Goal: Transaction & Acquisition: Subscribe to service/newsletter

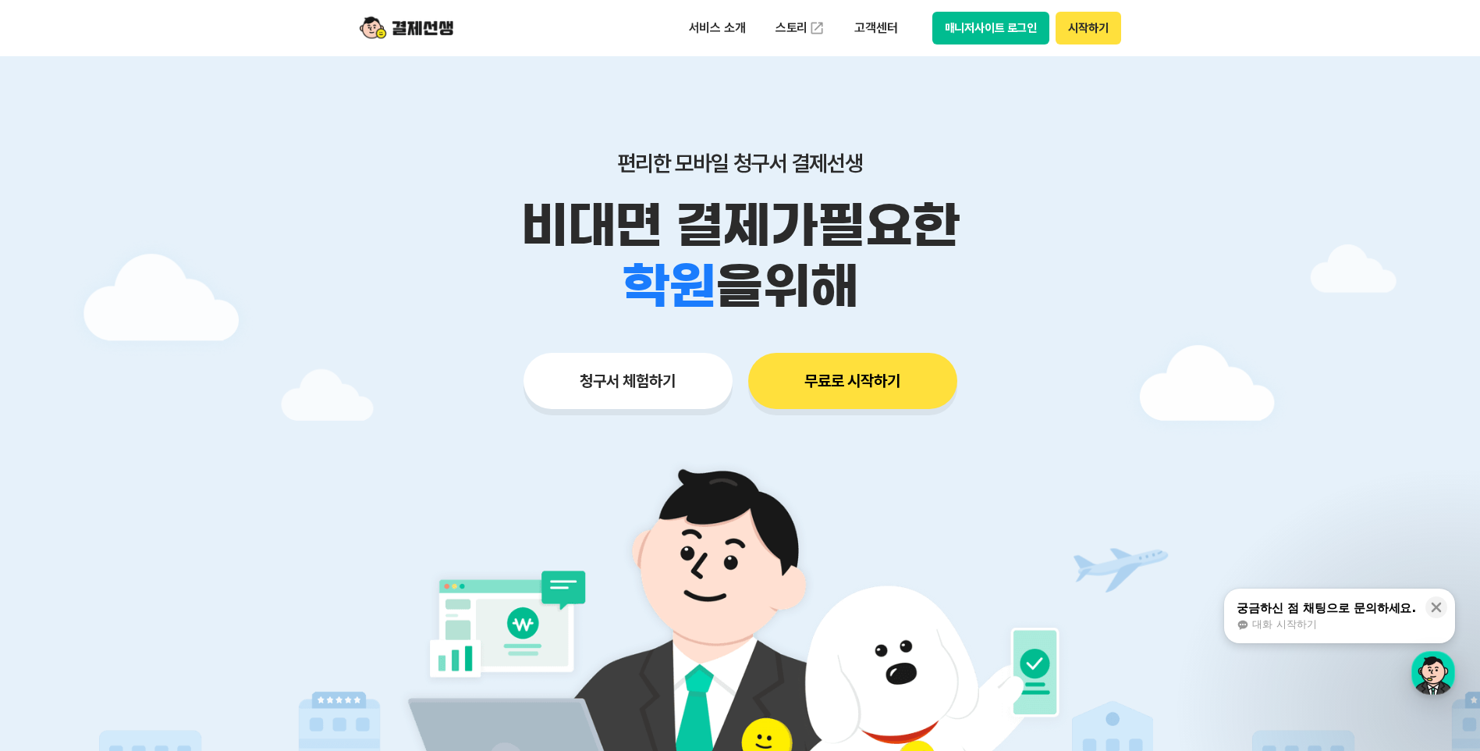
click at [1102, 24] on button "시작하기" at bounding box center [1088, 28] width 65 height 33
click at [824, 389] on button "무료로 시작하기" at bounding box center [852, 381] width 209 height 56
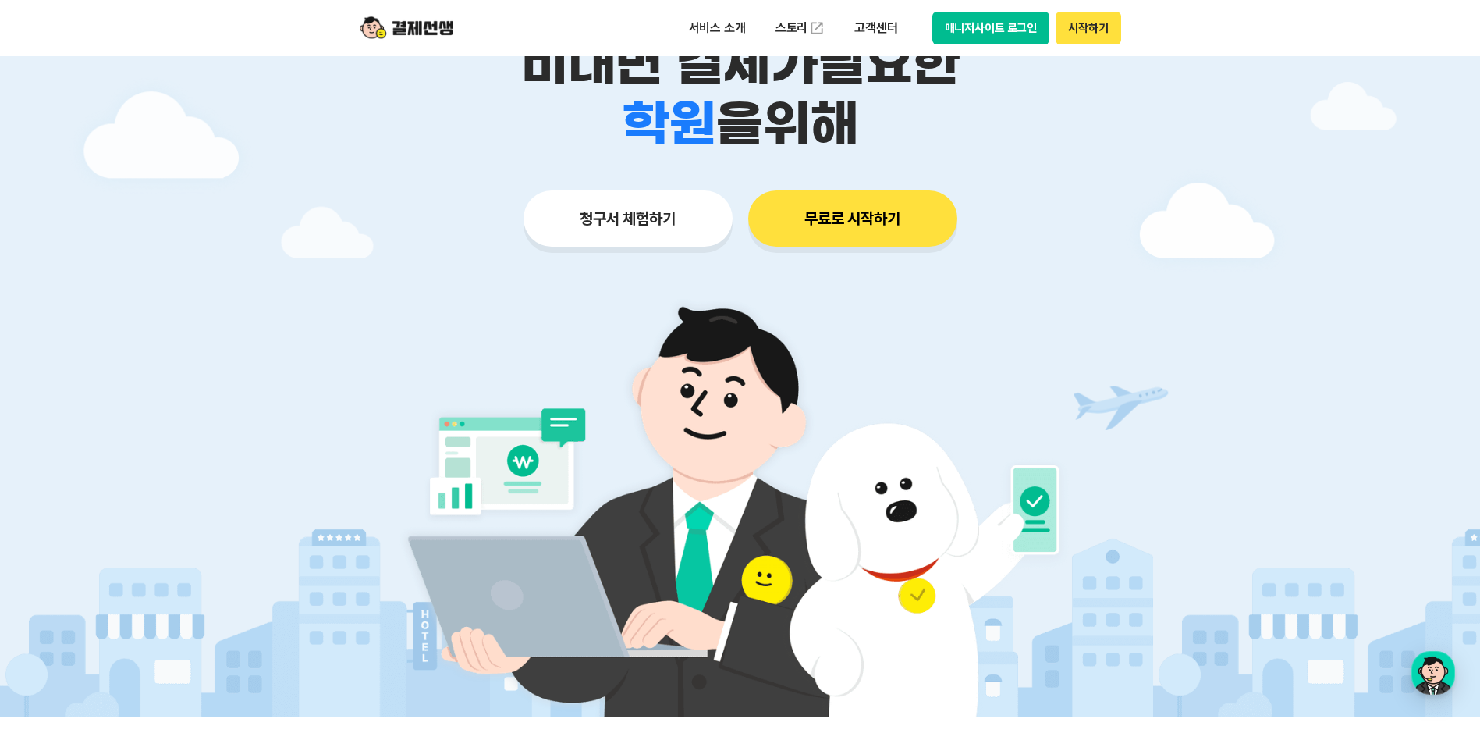
scroll to position [156, 0]
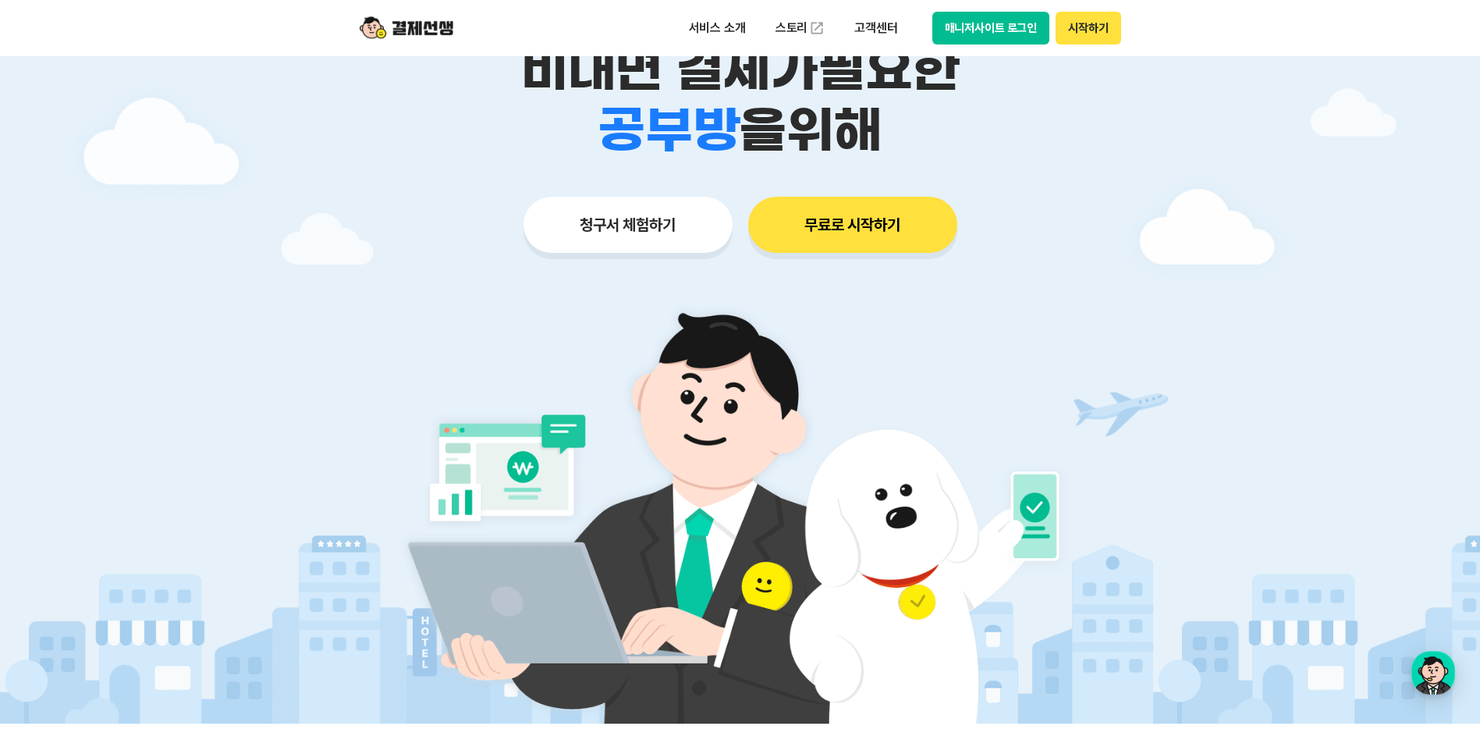
click at [627, 219] on button "청구서 체험하기" at bounding box center [628, 225] width 209 height 56
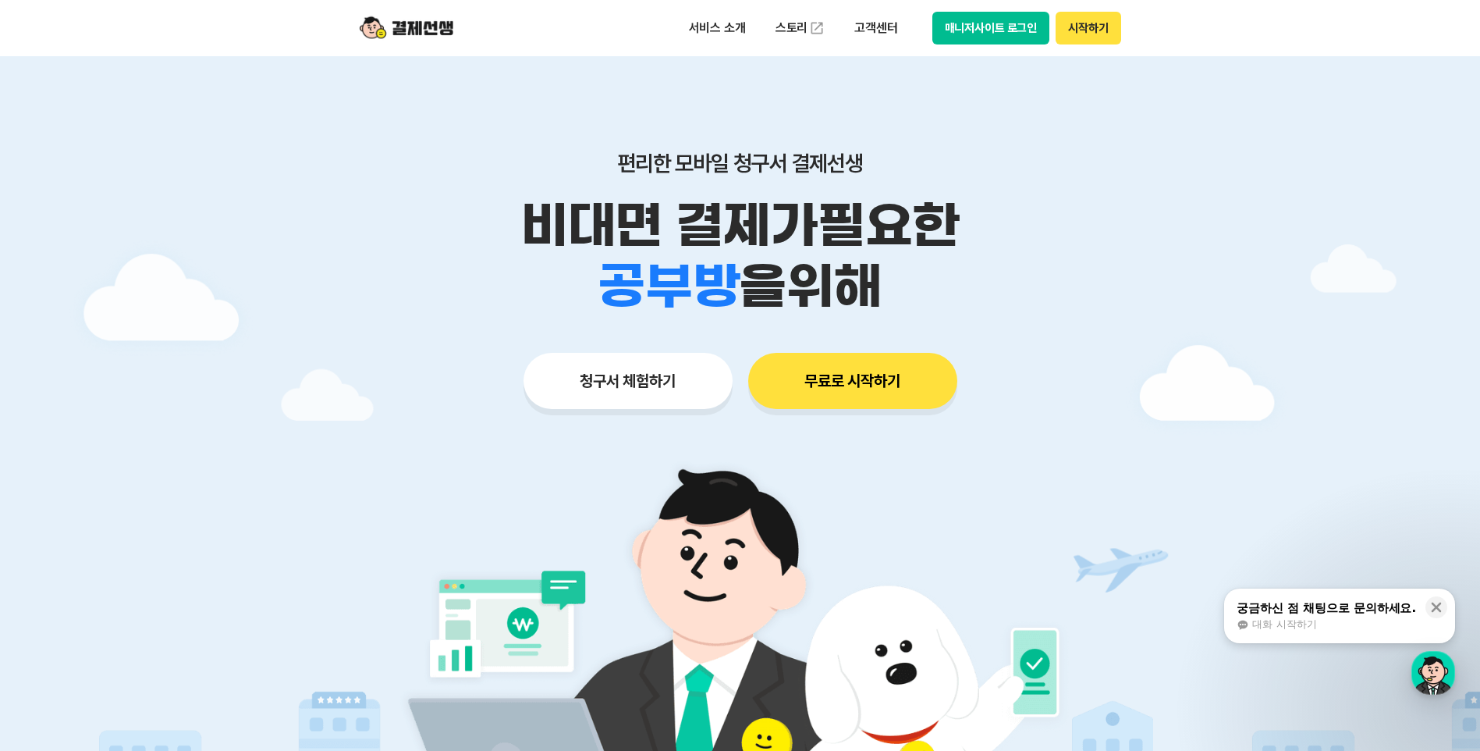
click at [963, 26] on button "매니저사이트 로그인" at bounding box center [991, 28] width 118 height 33
